Goal: Task Accomplishment & Management: Use online tool/utility

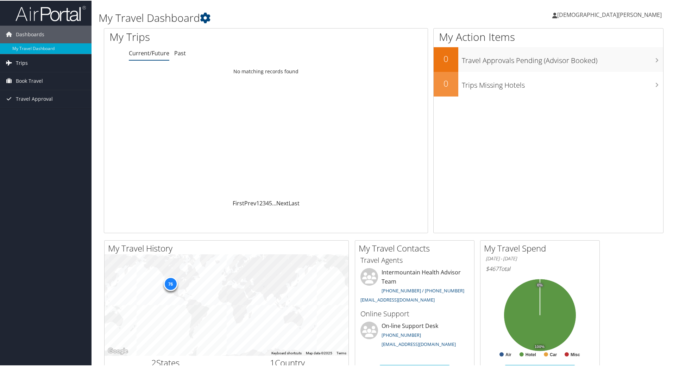
click at [21, 62] on span "Trips" at bounding box center [22, 63] width 12 height 18
click at [32, 73] on link "Current/Future Trips" at bounding box center [46, 76] width 92 height 11
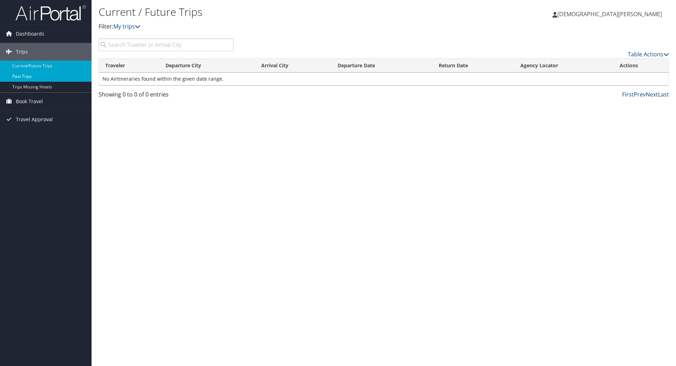
click at [22, 77] on link "Past Trips" at bounding box center [46, 76] width 92 height 11
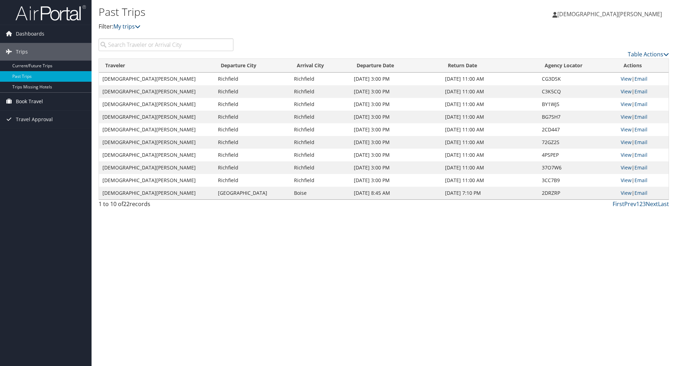
click at [25, 100] on span "Book Travel" at bounding box center [29, 102] width 27 height 18
click at [33, 135] on link "Book/Manage Online Trips" at bounding box center [46, 136] width 92 height 11
